Goal: Complete application form

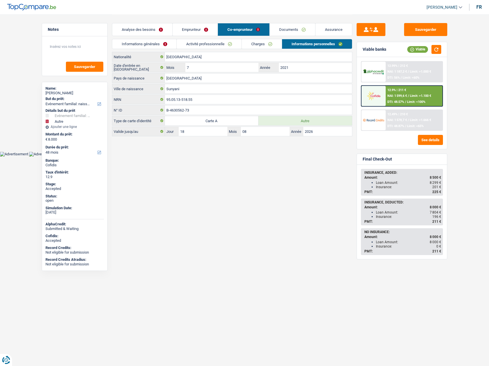
select select "familyEvent"
select select "other"
select select "48"
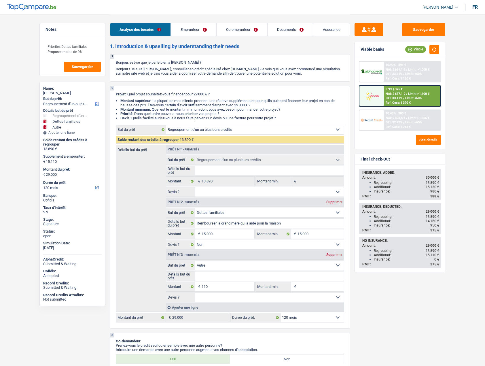
select select "refinancing"
select select "familyDebt"
select select "other"
select select "120"
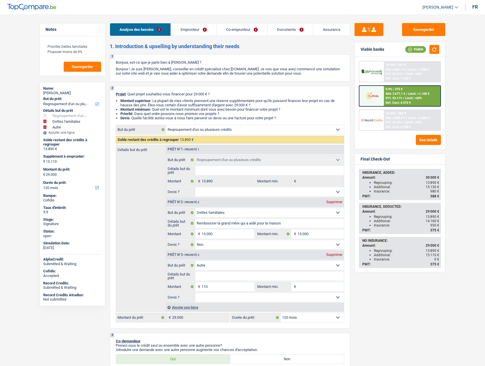
select select "refinancing"
select select "familyDebt"
select select "false"
select select "other"
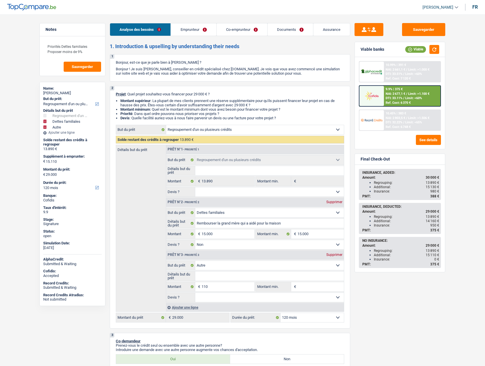
select select "120"
select select "mutuality"
select select "worker"
select select "mutualityIndemnity"
select select "netSalary"
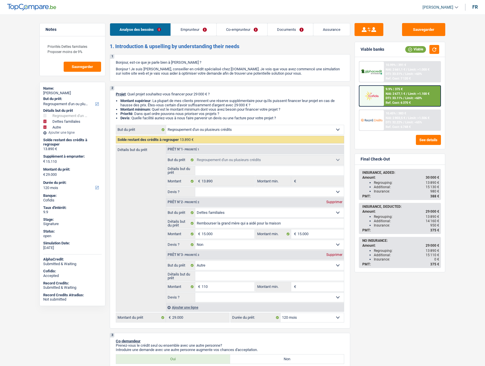
select select "ownerWithMortgage"
select select "carLoan"
select select "60"
select select "cardOrCredit"
select select "carLoan"
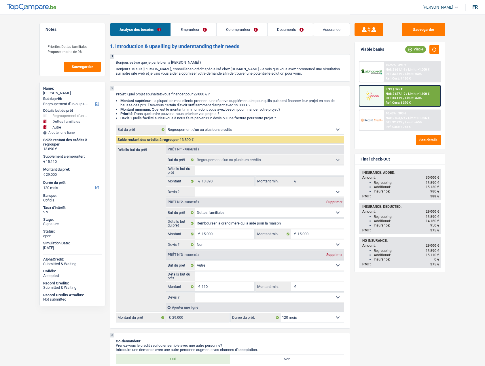
select select "42"
select select "mortgage"
select select "300"
select select "refinancing"
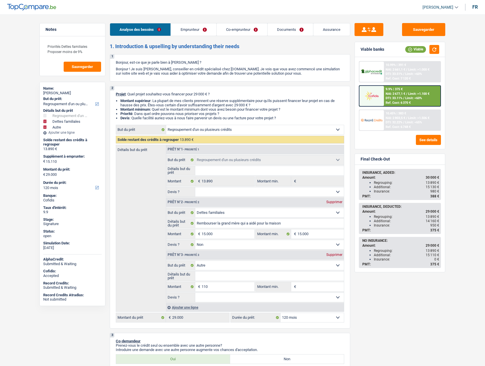
select select "familyDebt"
select select "false"
select select "other"
select select "120"
select select "32"
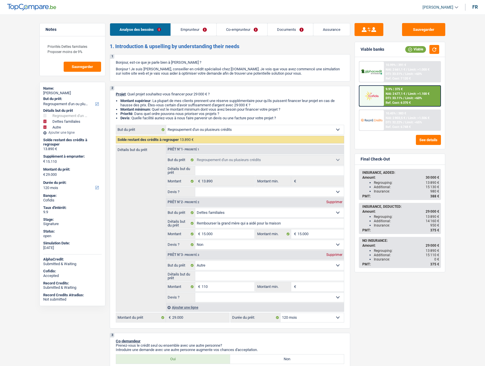
select select "single"
click at [329, 30] on link "Assurance" at bounding box center [331, 29] width 37 height 12
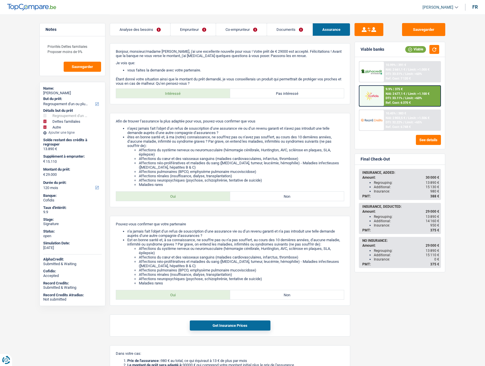
click at [181, 31] on link "Emprunteur" at bounding box center [193, 29] width 45 height 12
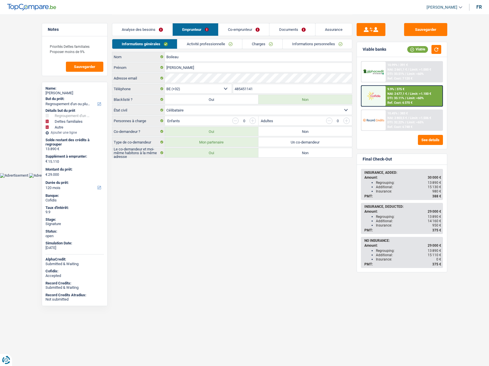
click at [236, 32] on link "Co-emprunteur" at bounding box center [244, 29] width 51 height 12
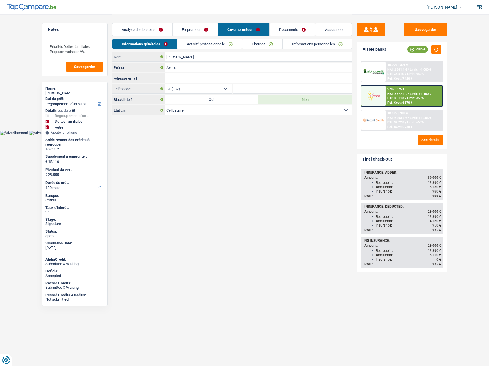
click at [216, 43] on link "Activité professionnelle" at bounding box center [209, 44] width 65 height 10
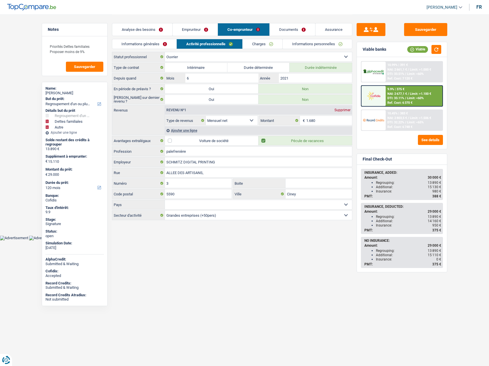
click at [207, 32] on link "Emprunteur" at bounding box center [195, 29] width 45 height 12
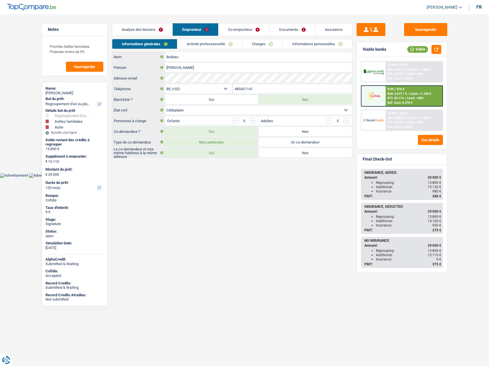
click at [198, 43] on link "Activité professionnelle" at bounding box center [209, 44] width 65 height 10
